Goal: Navigation & Orientation: Understand site structure

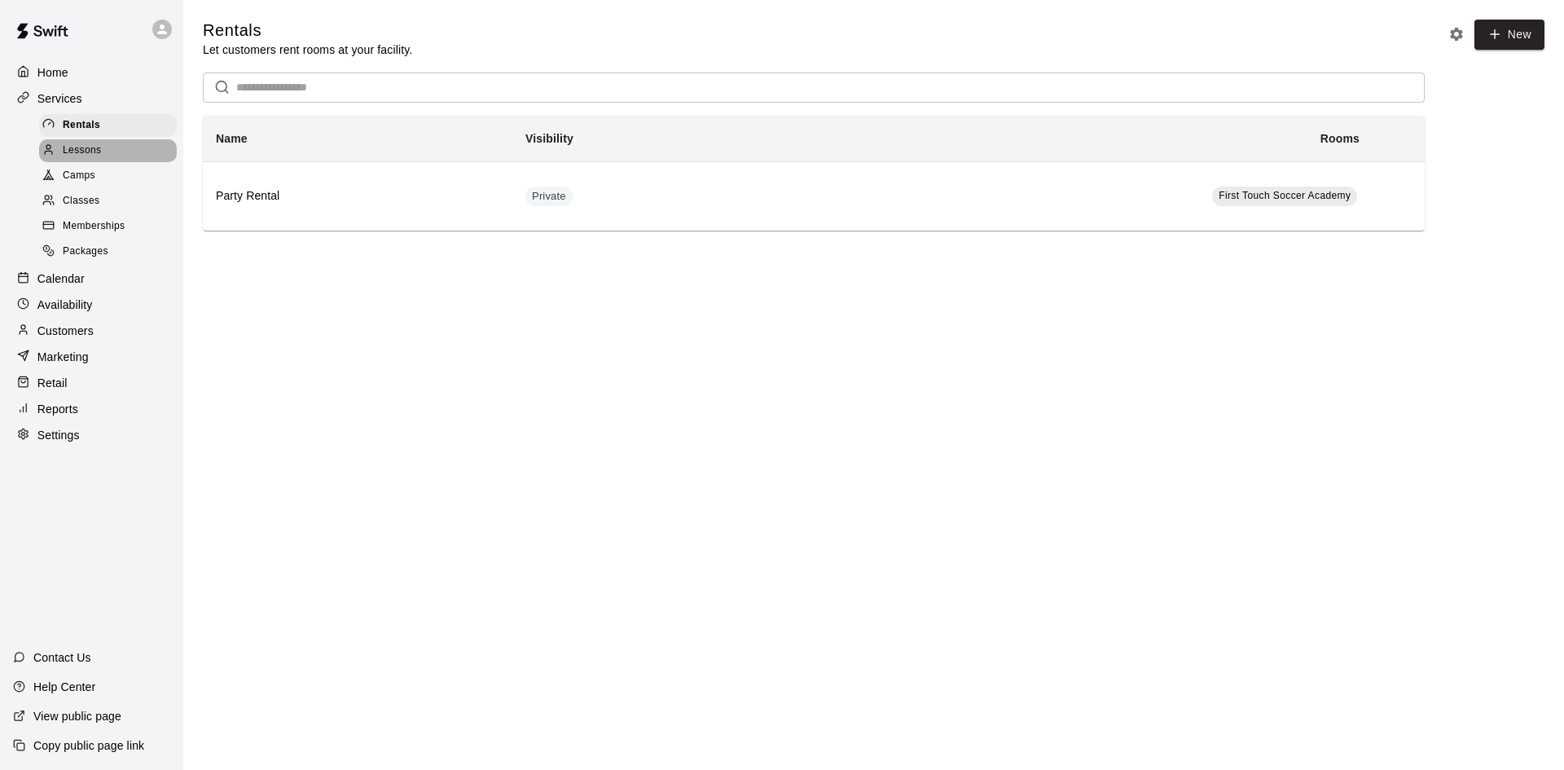
click at [83, 159] on span "Lessons" at bounding box center [82, 151] width 39 height 16
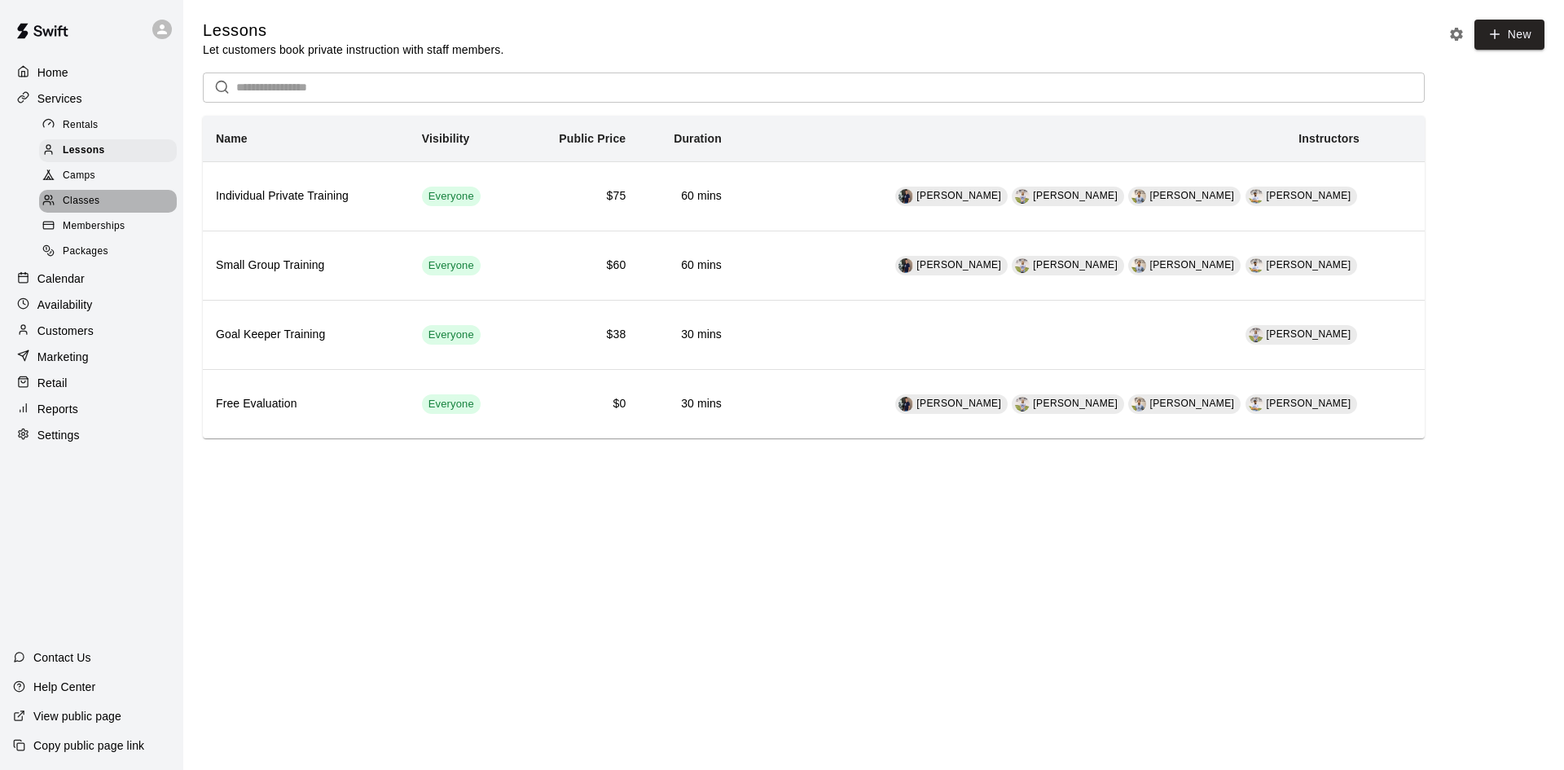
click at [88, 204] on span "Classes" at bounding box center [81, 201] width 37 height 16
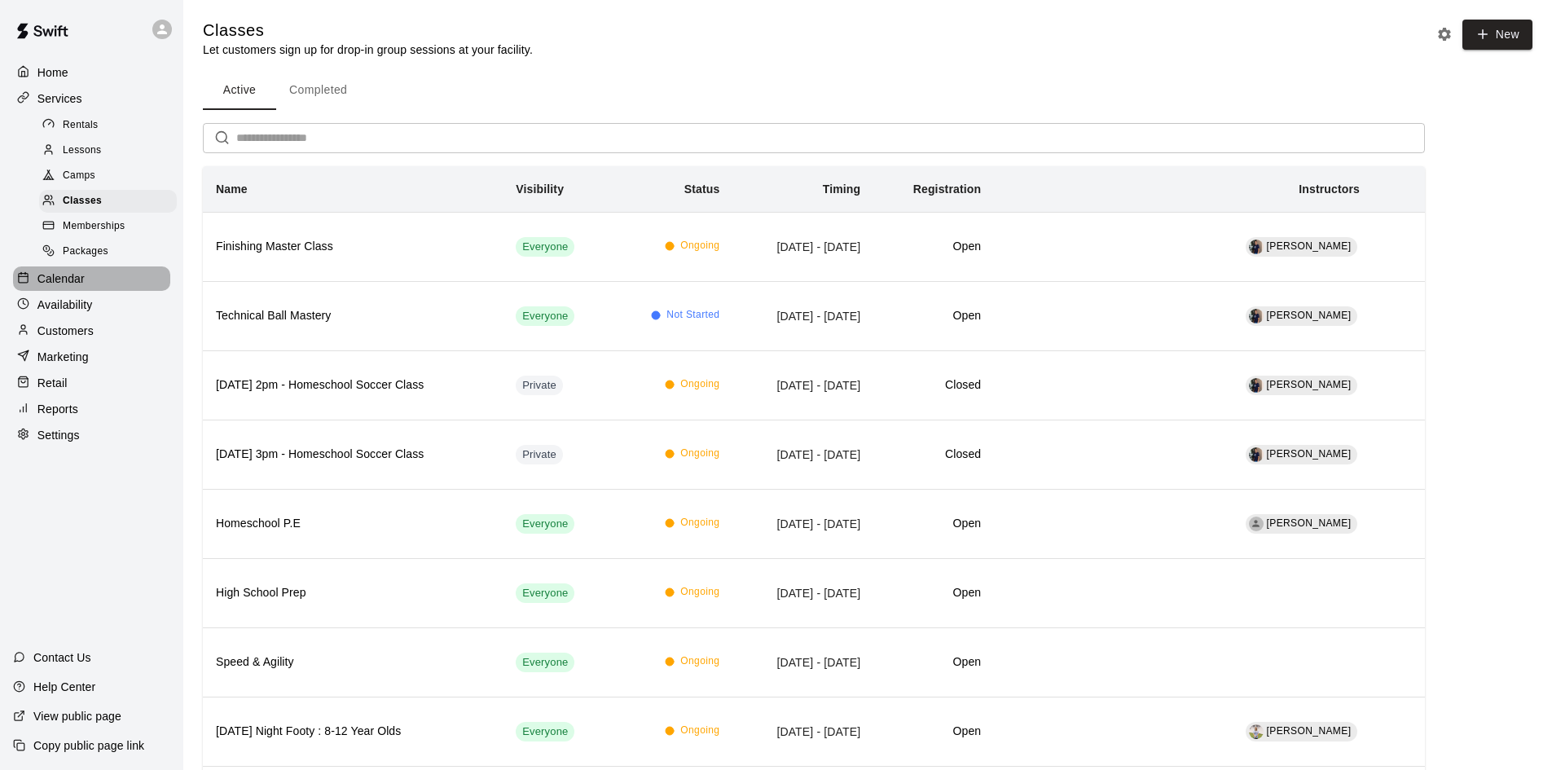
click at [57, 282] on p "Calendar" at bounding box center [60, 278] width 47 height 16
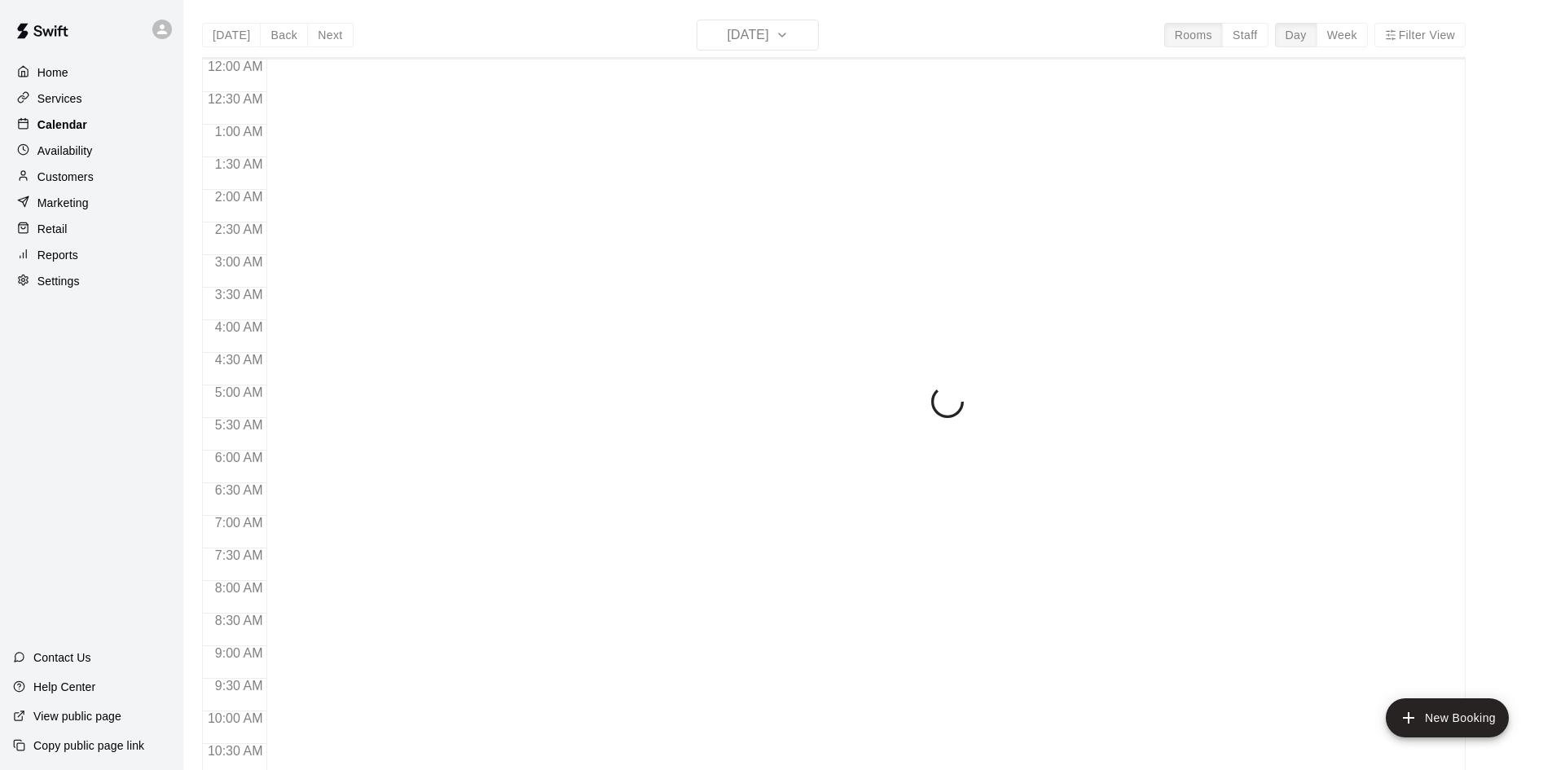
scroll to position [581, 0]
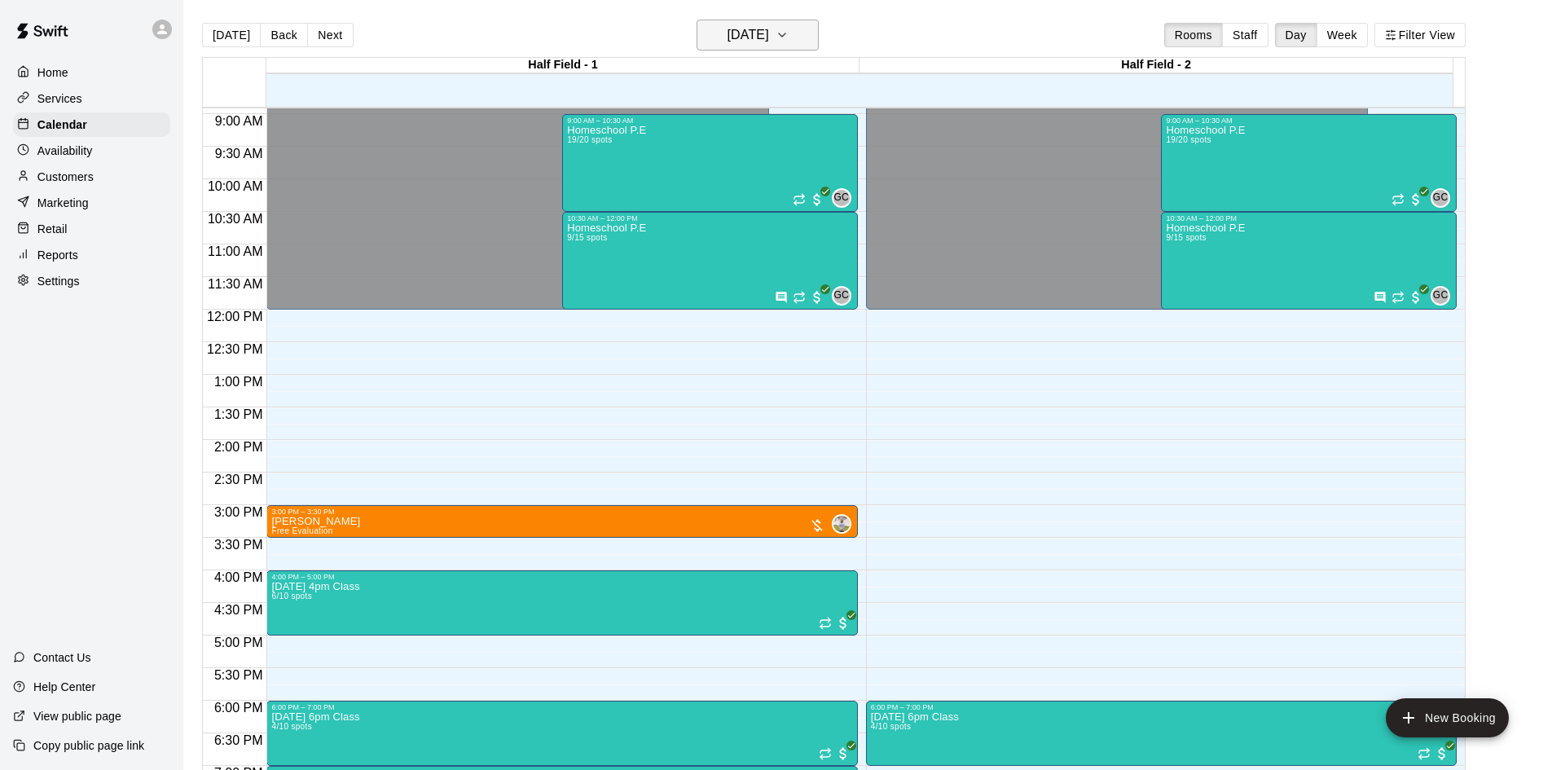
click at [789, 38] on icon "button" at bounding box center [781, 35] width 13 height 20
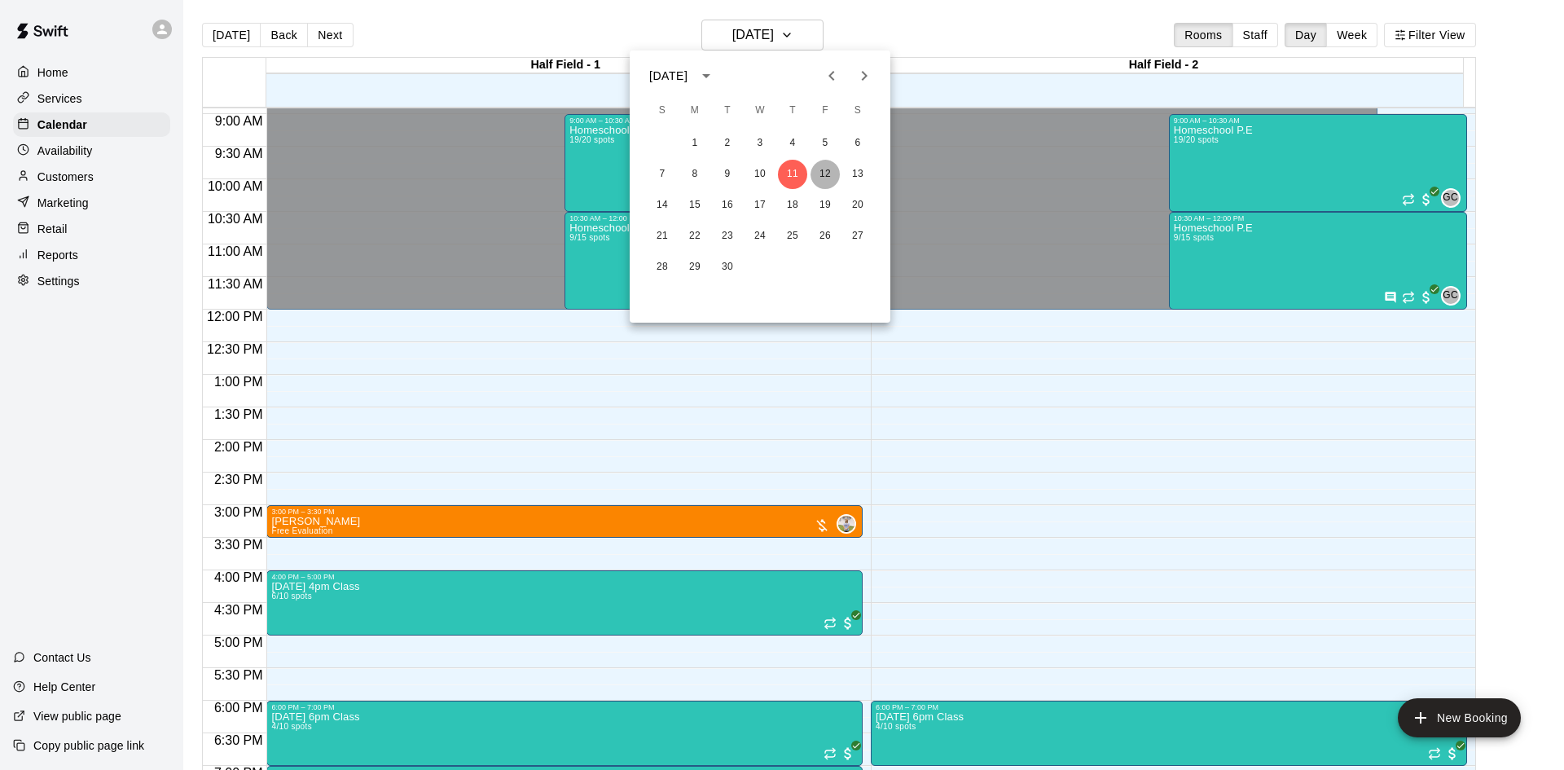
click at [826, 174] on button "12" at bounding box center [825, 174] width 29 height 29
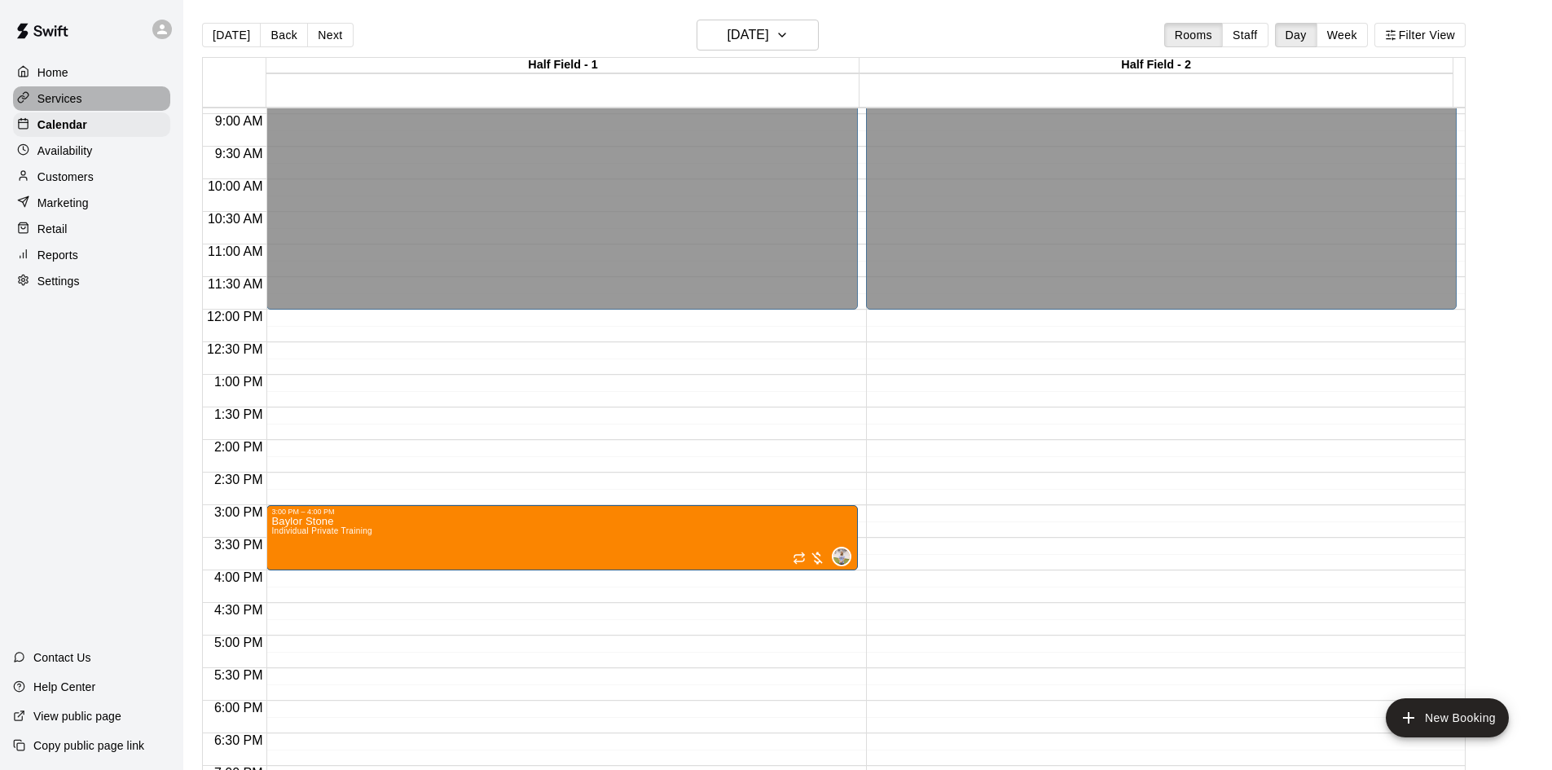
click at [72, 100] on p "Services" at bounding box center [59, 98] width 45 height 16
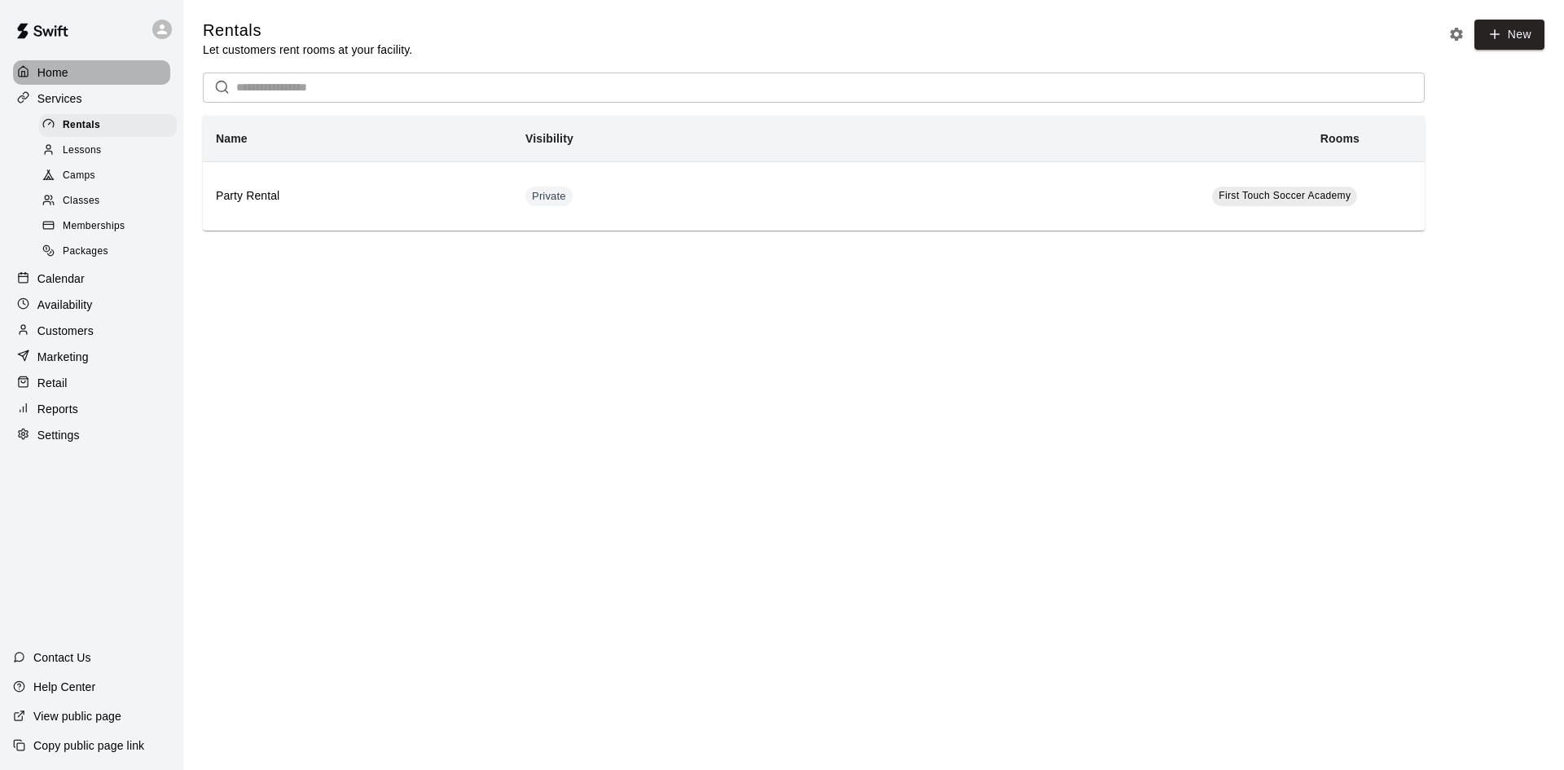
click at [57, 67] on p "Home" at bounding box center [52, 72] width 31 height 16
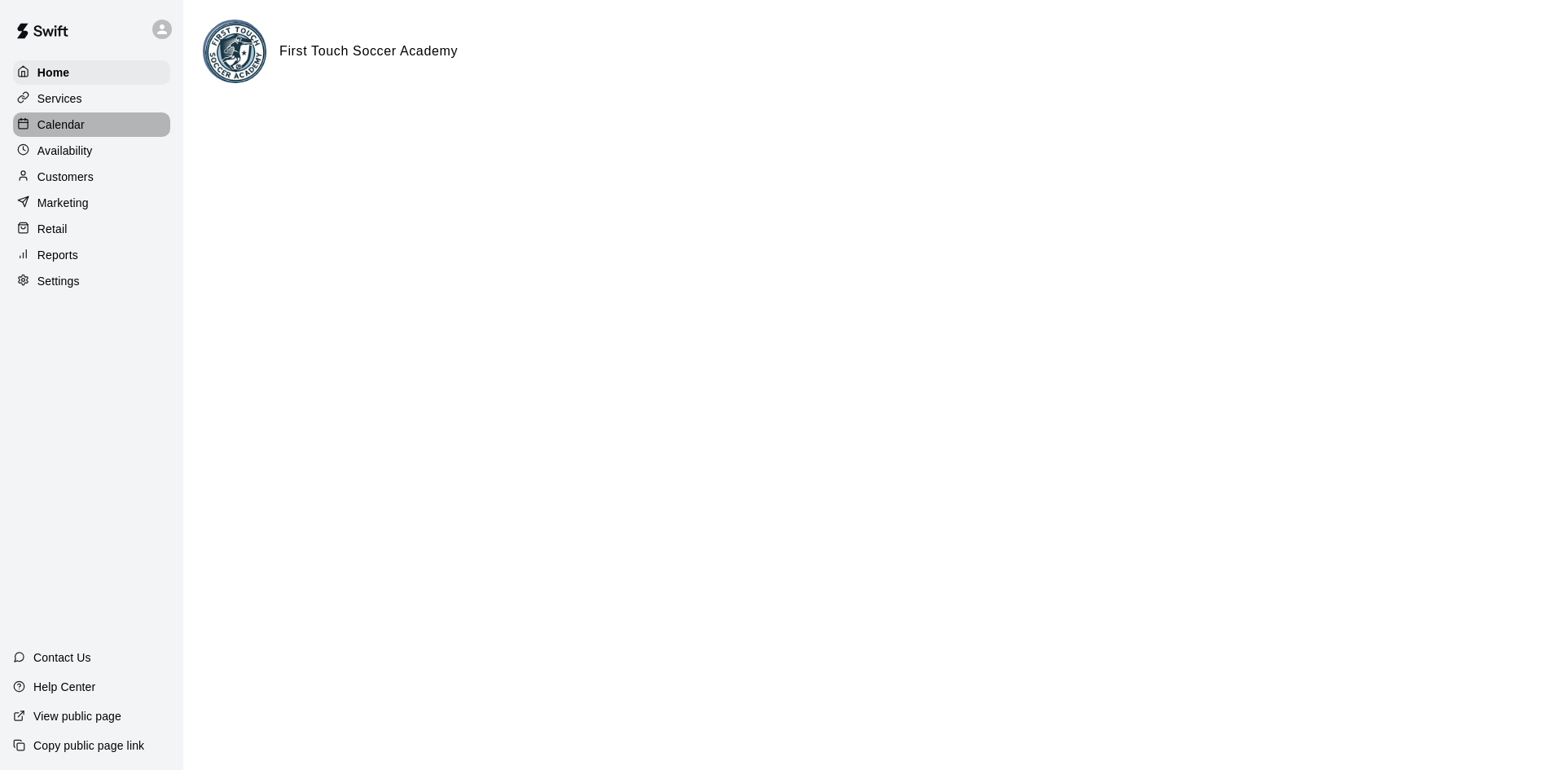
click at [61, 131] on p "Calendar" at bounding box center [60, 124] width 47 height 16
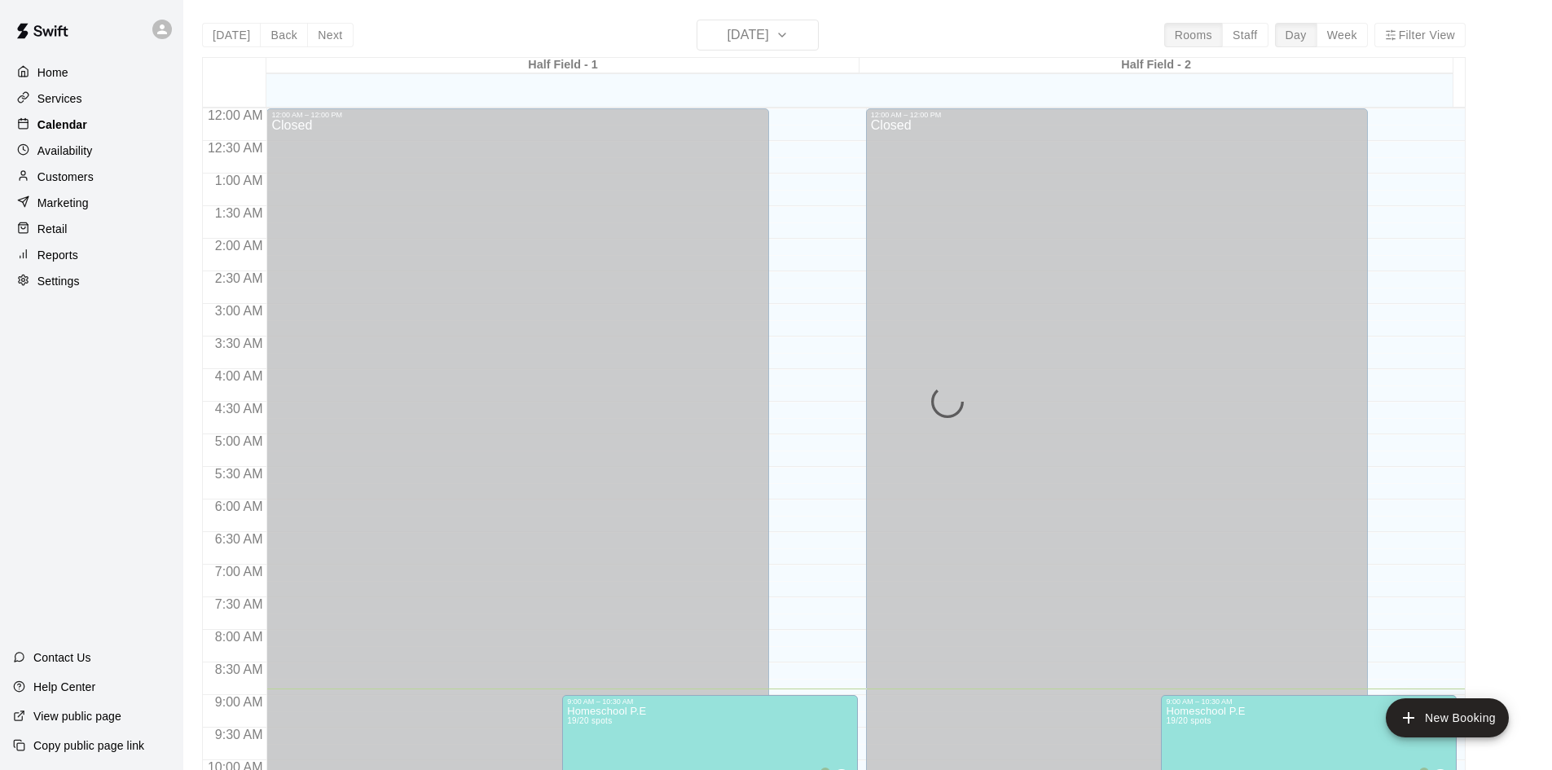
scroll to position [581, 0]
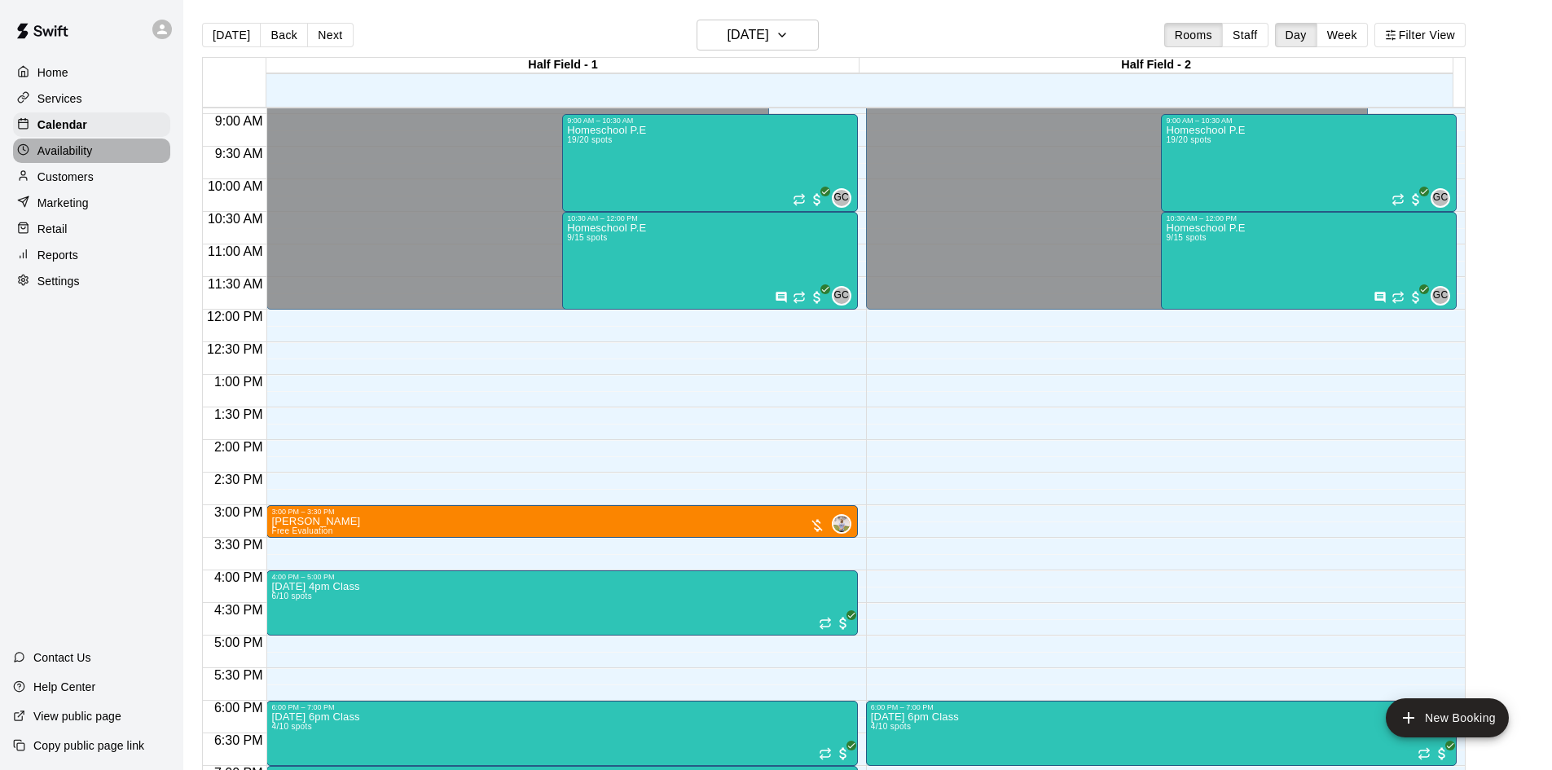
click at [61, 159] on p "Availability" at bounding box center [64, 151] width 55 height 16
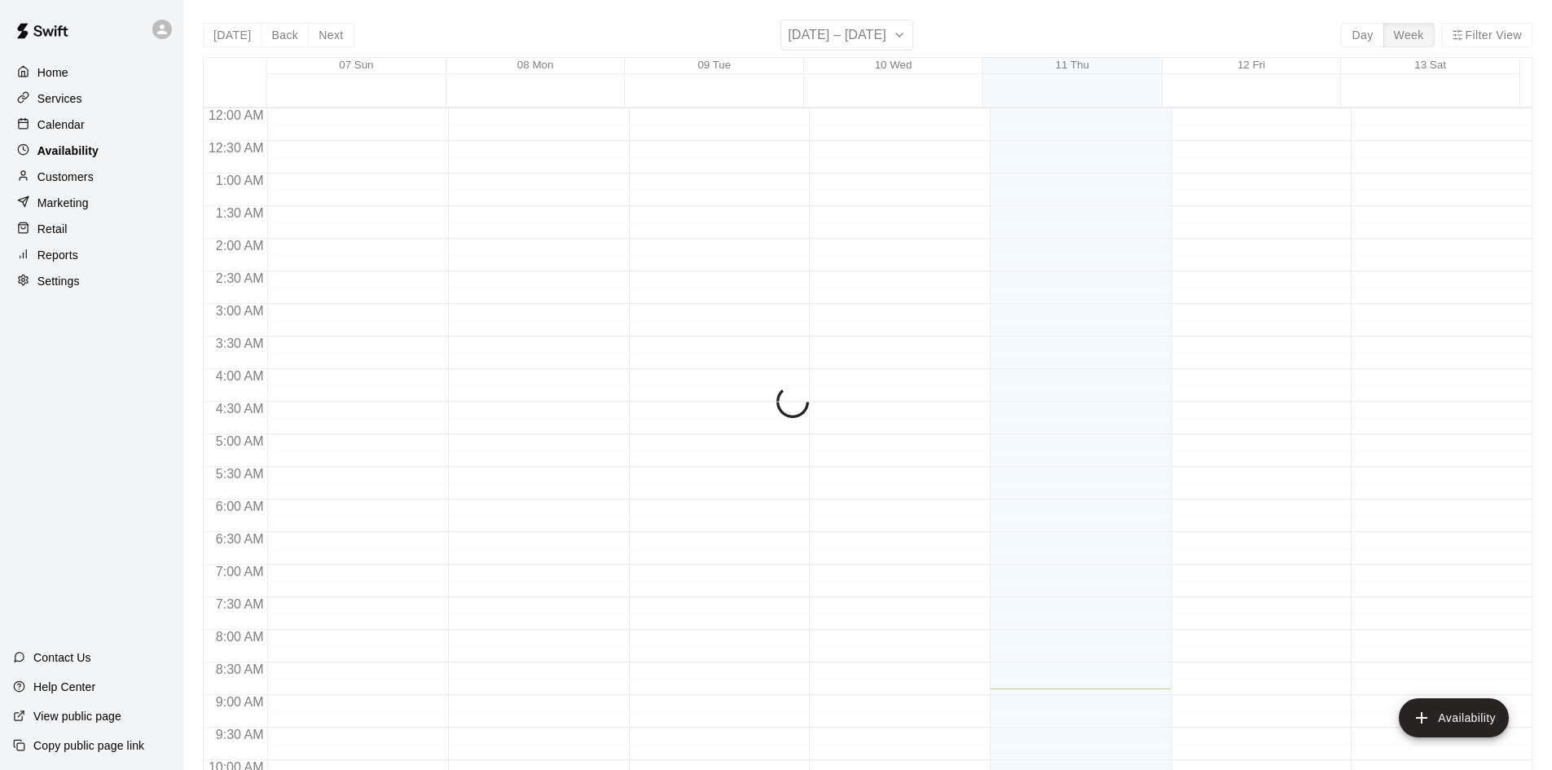
scroll to position [581, 0]
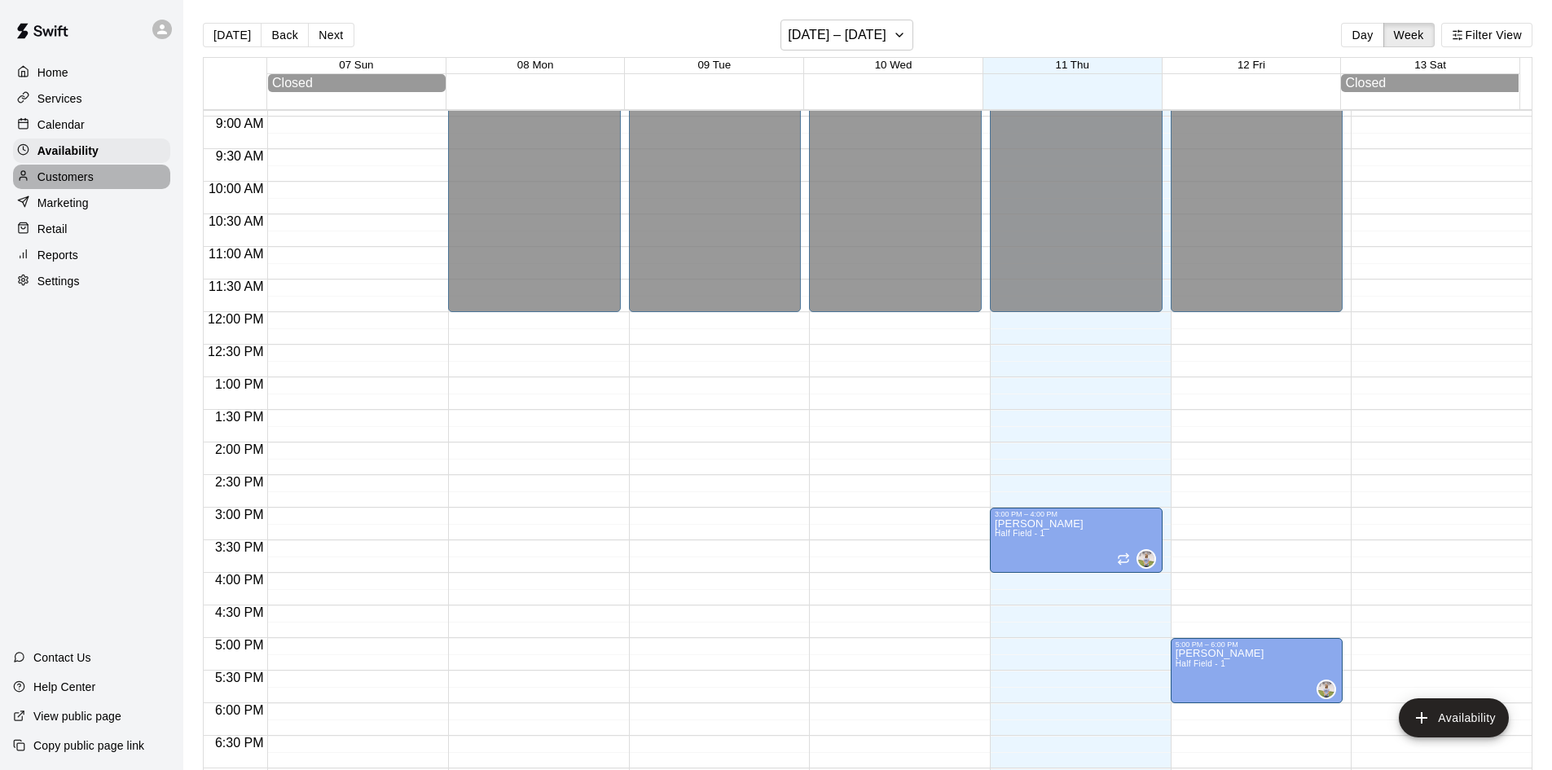
click at [56, 184] on p "Customers" at bounding box center [65, 177] width 56 height 16
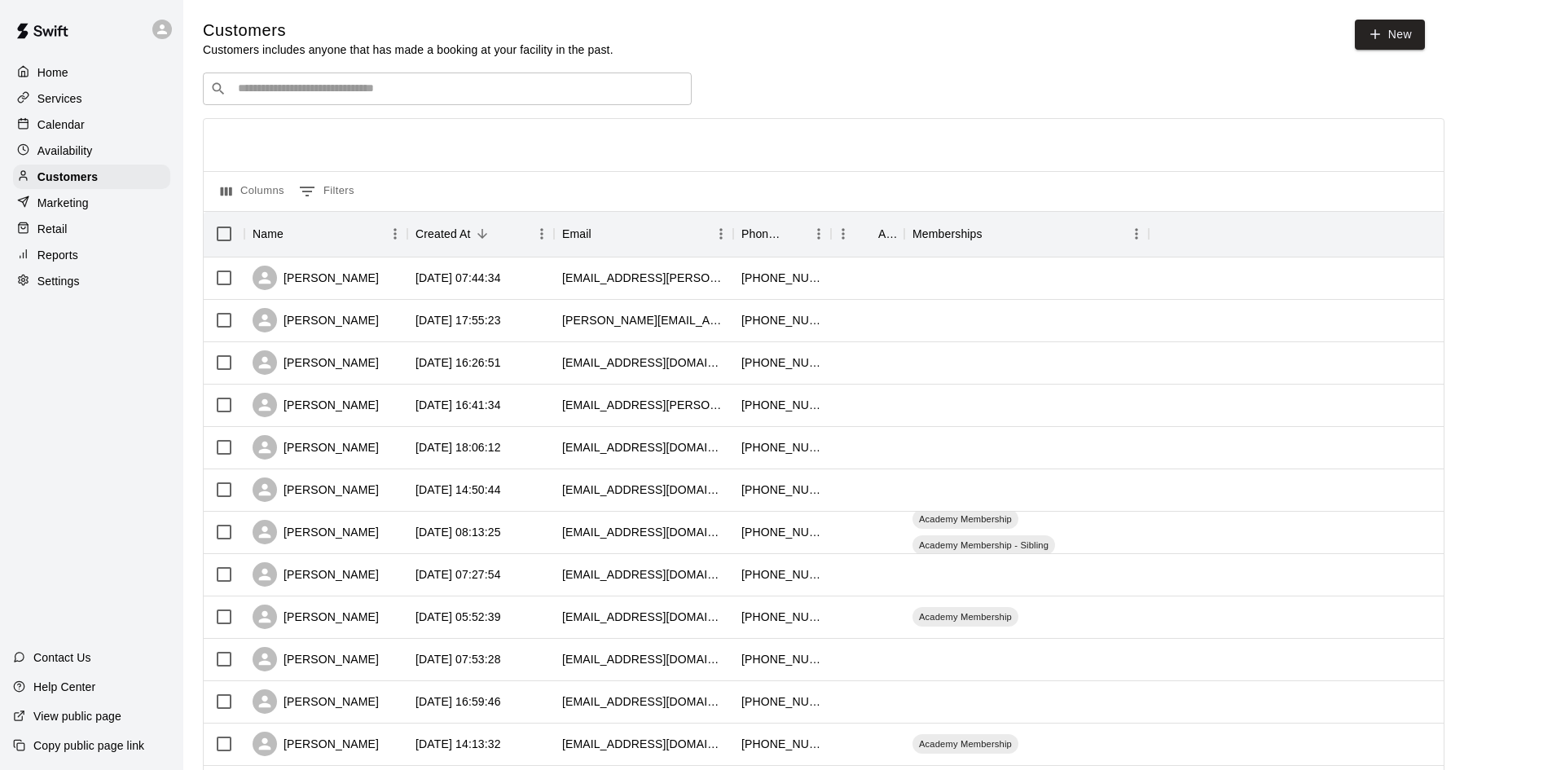
click at [57, 220] on div "Home Services Calendar Availability Customers Marketing Retail Reports Settings" at bounding box center [91, 177] width 183 height 236
click at [58, 209] on p "Marketing" at bounding box center [62, 203] width 51 height 16
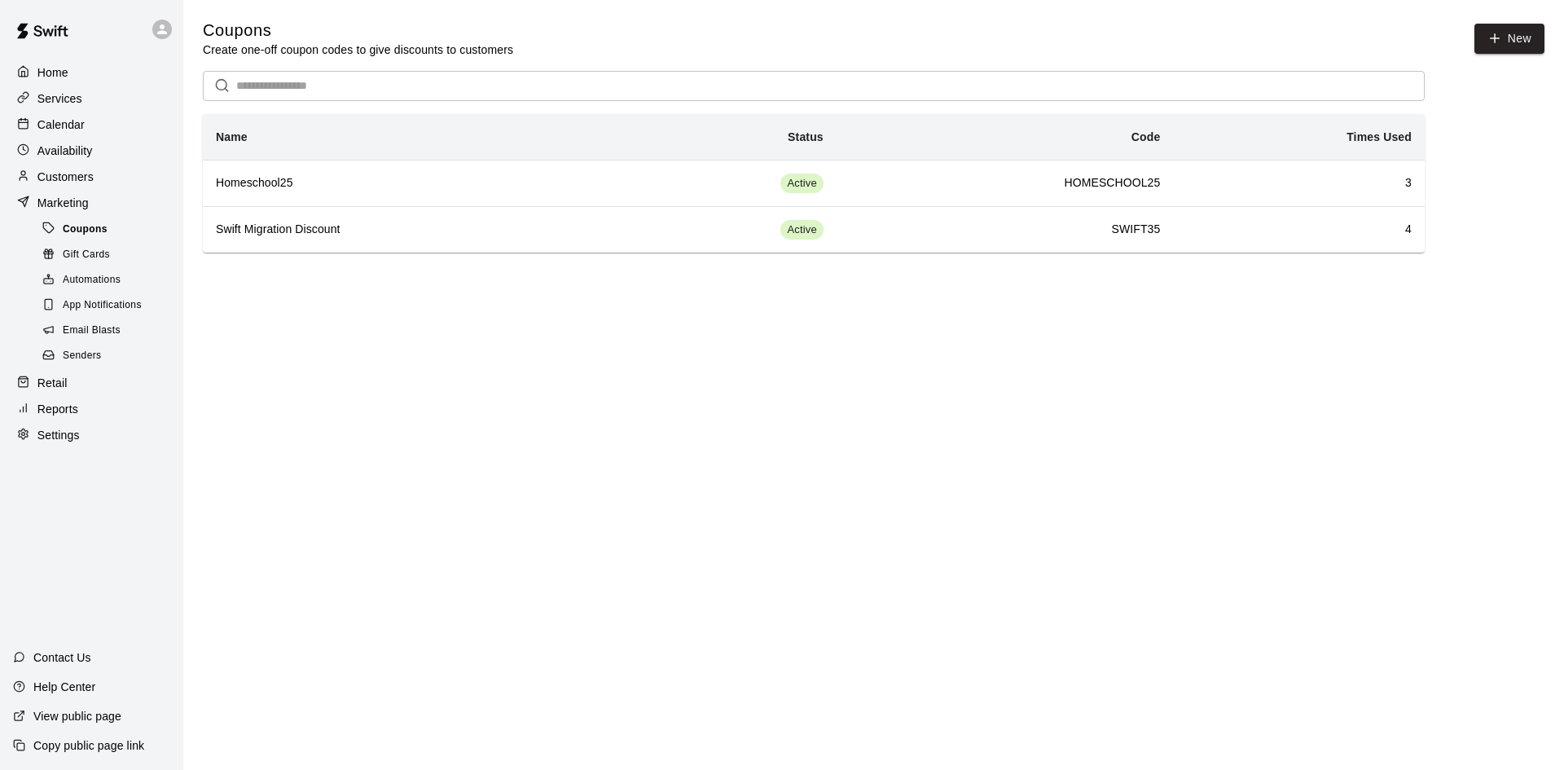
click at [51, 234] on icon at bounding box center [48, 228] width 12 height 12
click at [62, 391] on p "Retail" at bounding box center [52, 383] width 30 height 16
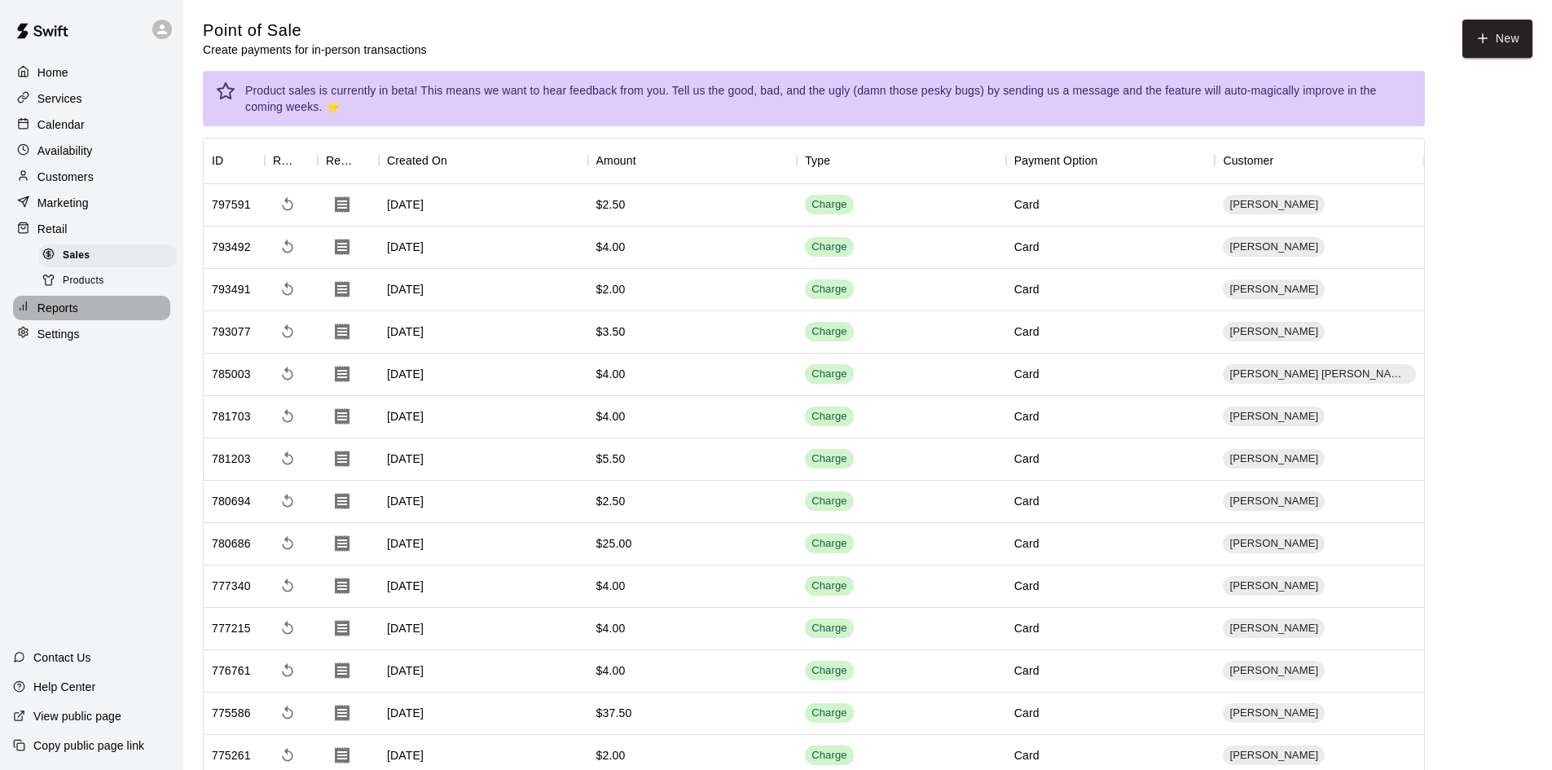
click at [58, 316] on p "Reports" at bounding box center [57, 308] width 41 height 16
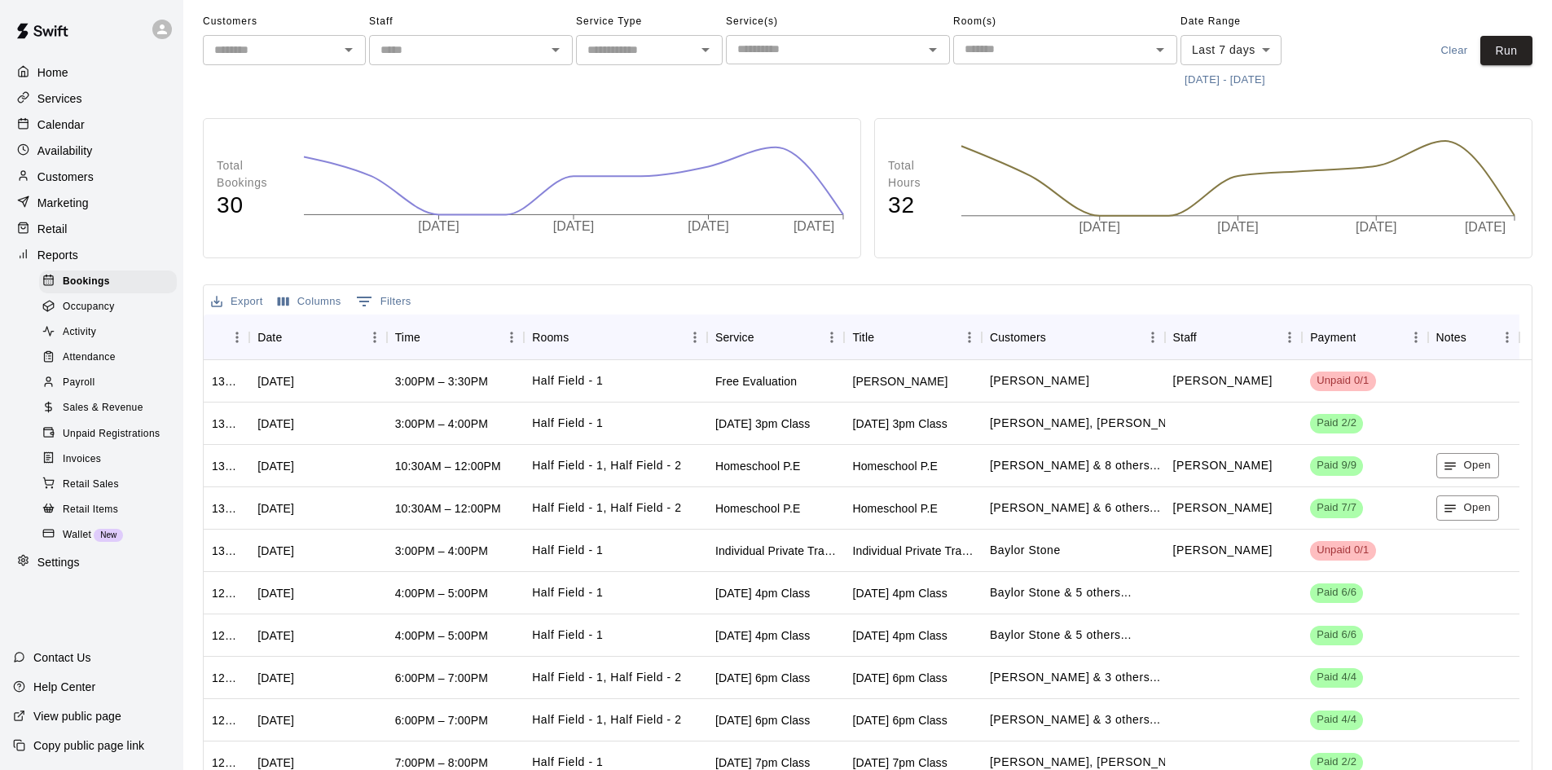
scroll to position [153, 0]
